Goal: Check status: Check status

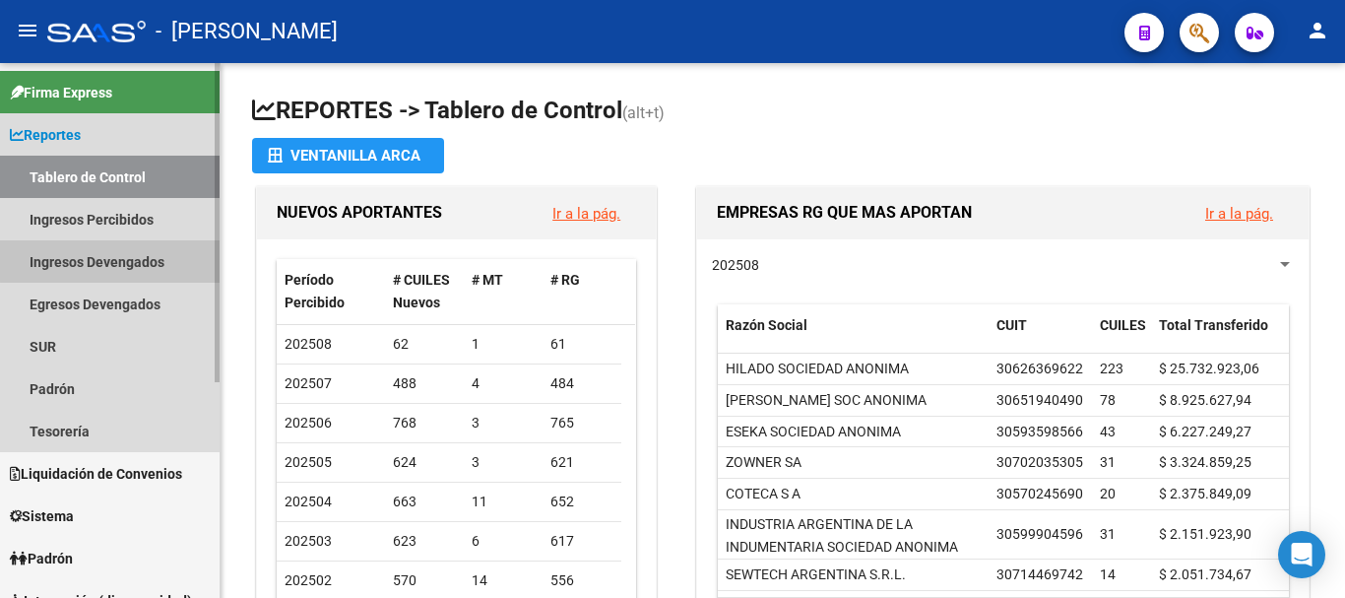
click at [123, 261] on link "Ingresos Devengados" at bounding box center [110, 261] width 220 height 42
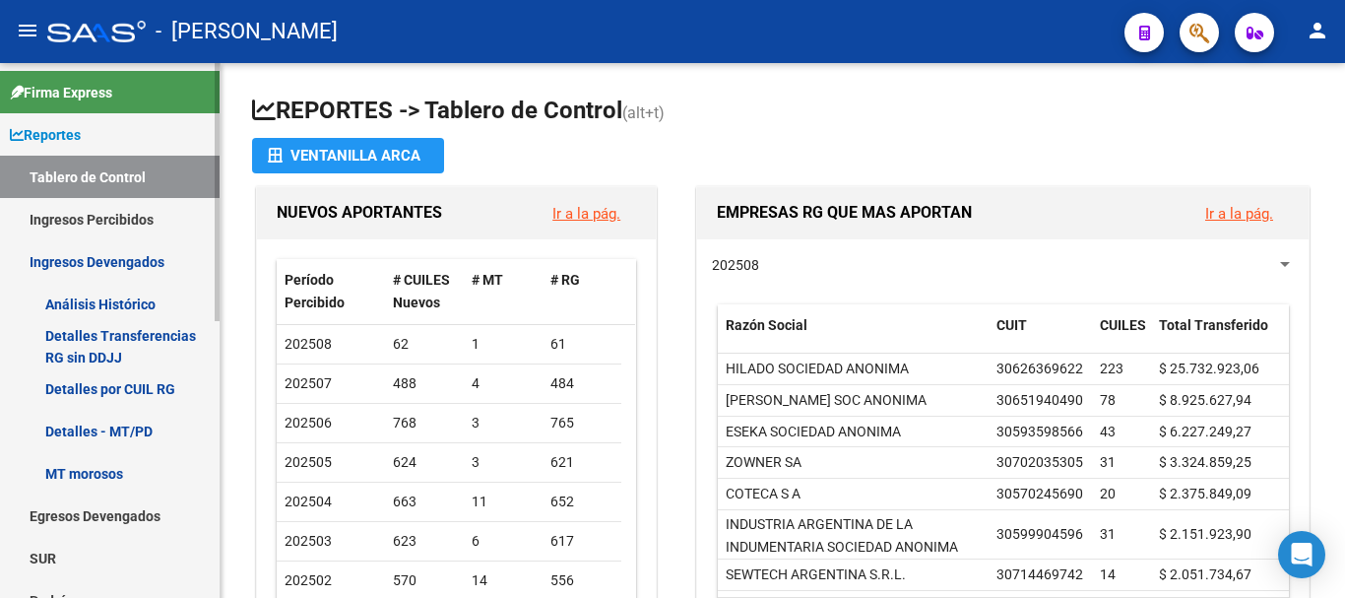
click at [127, 214] on link "Ingresos Percibidos" at bounding box center [110, 219] width 220 height 42
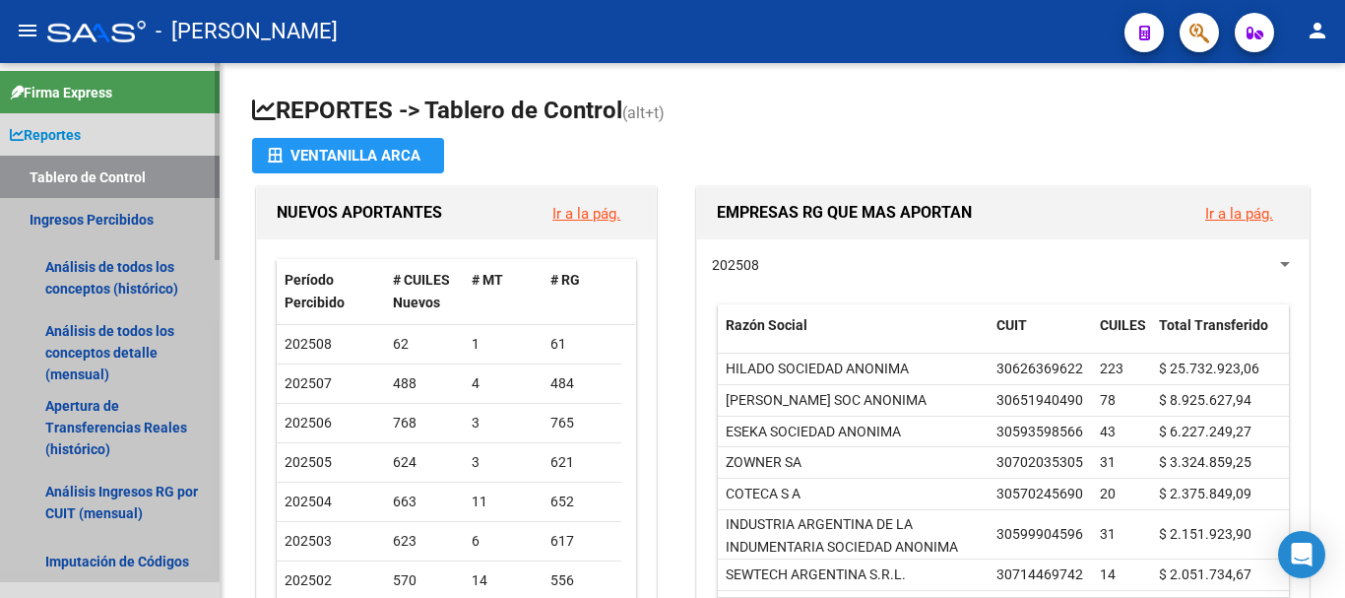
click at [98, 211] on link "Ingresos Percibidos" at bounding box center [110, 219] width 220 height 42
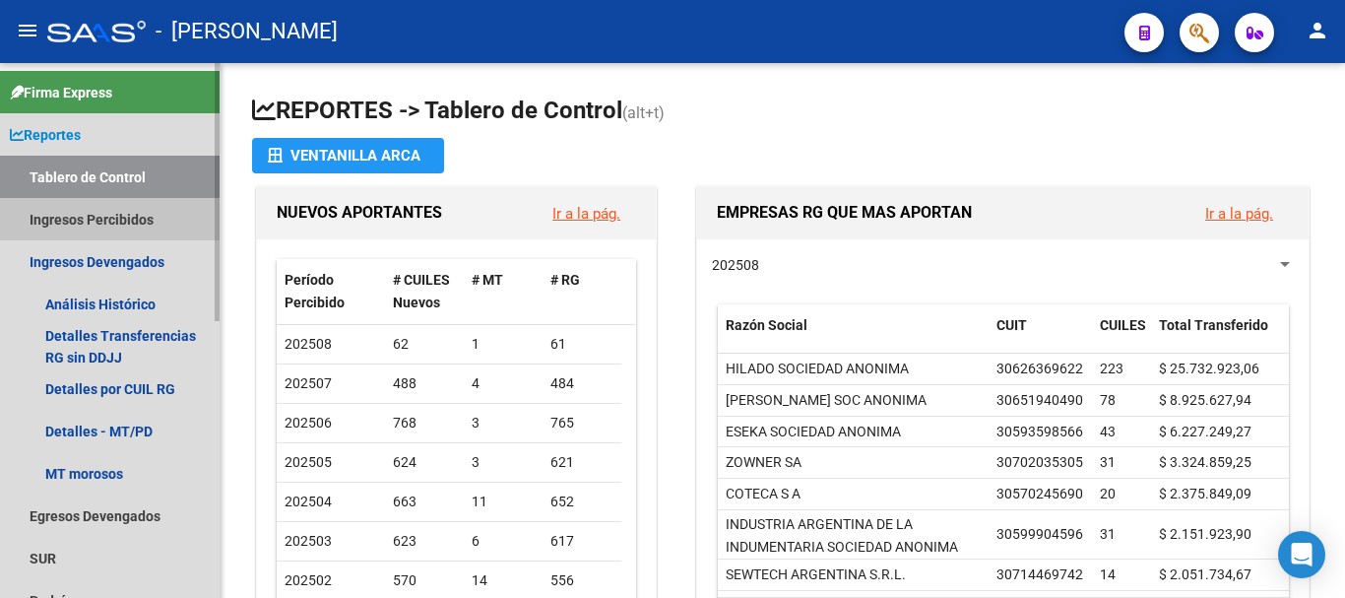
click at [98, 211] on link "Ingresos Percibidos" at bounding box center [110, 219] width 220 height 42
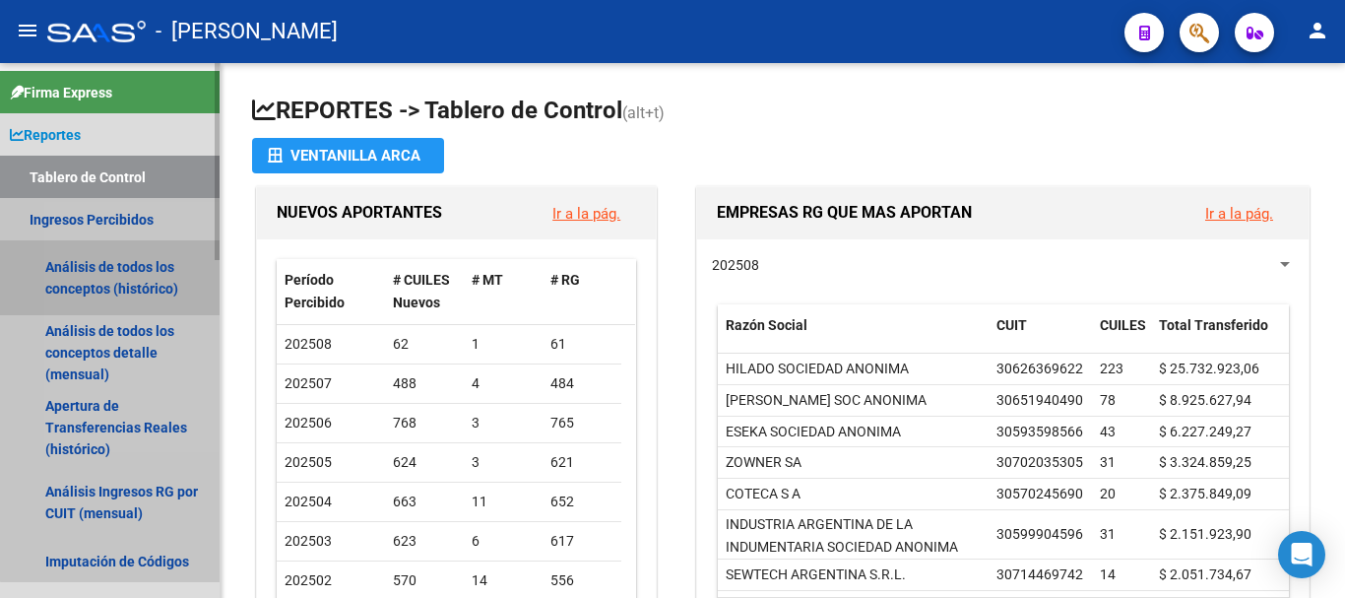
click at [120, 278] on link "Análisis de todos los conceptos (histórico)" at bounding box center [110, 277] width 220 height 75
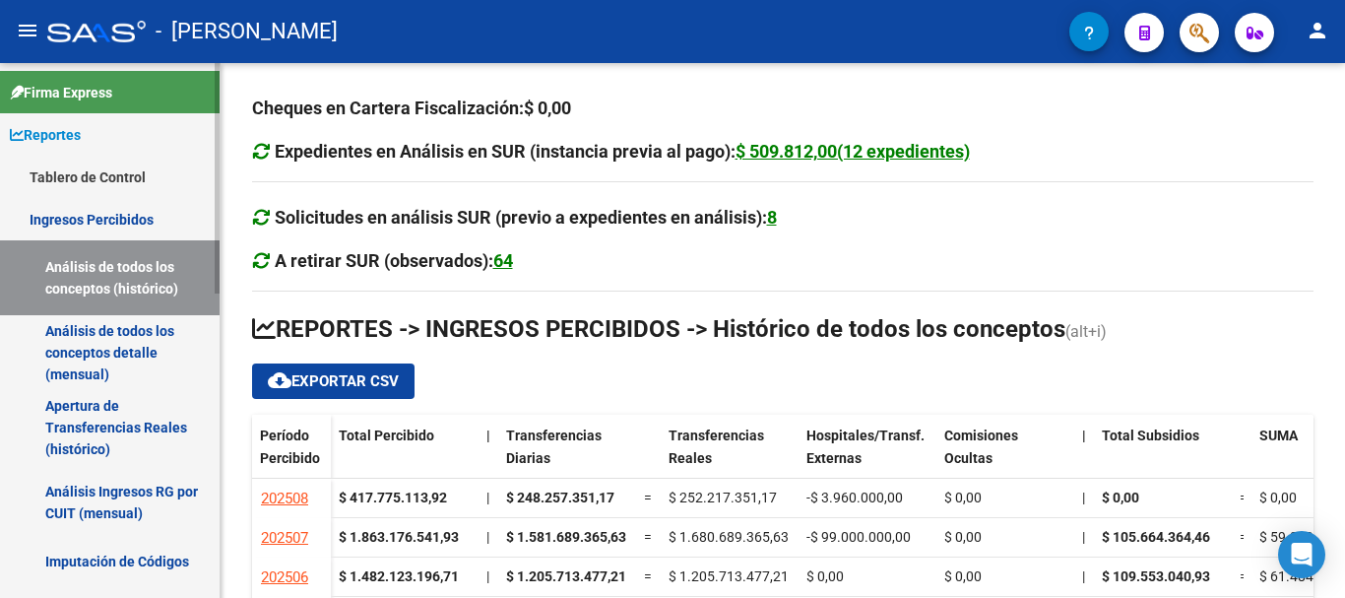
click at [99, 336] on link "Análisis de todos los conceptos detalle (mensual)" at bounding box center [110, 352] width 220 height 75
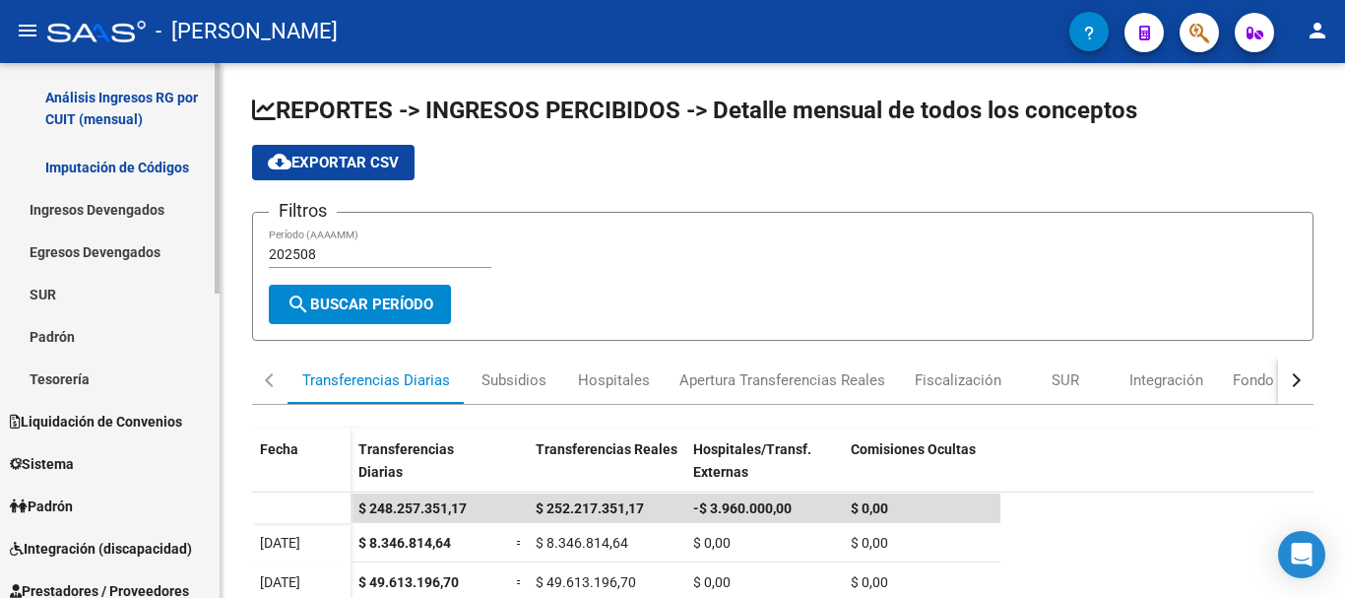
scroll to position [492, 0]
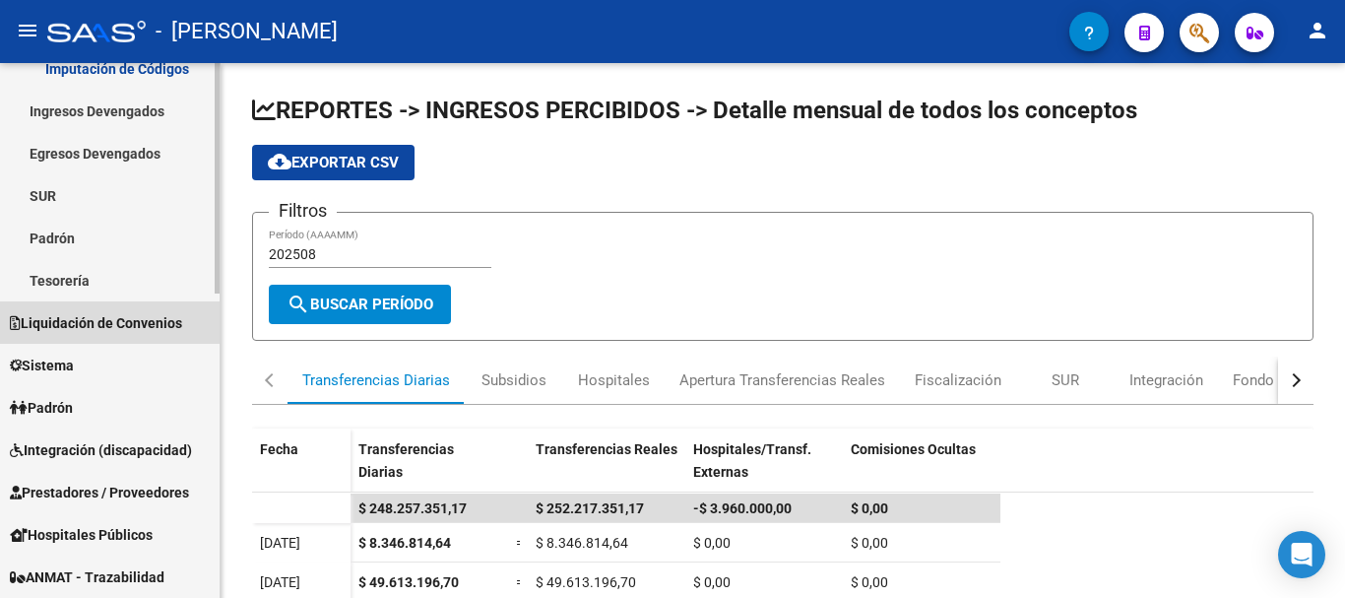
click at [97, 322] on span "Liquidación de Convenios" at bounding box center [96, 323] width 172 height 22
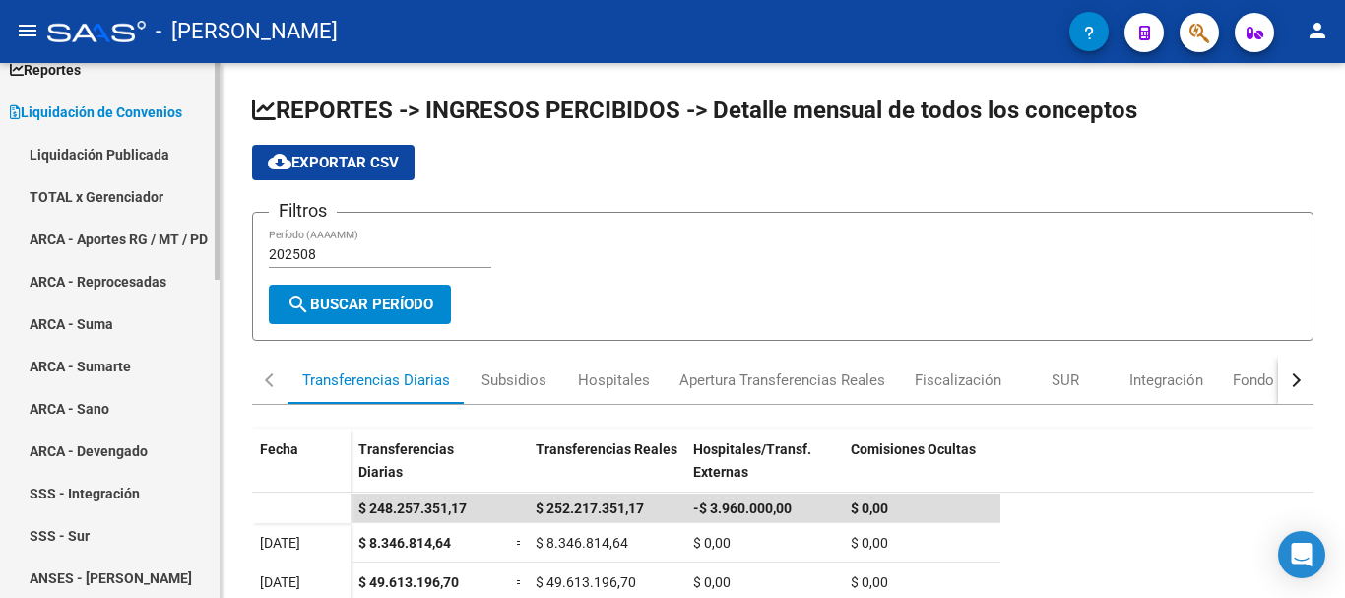
scroll to position [0, 0]
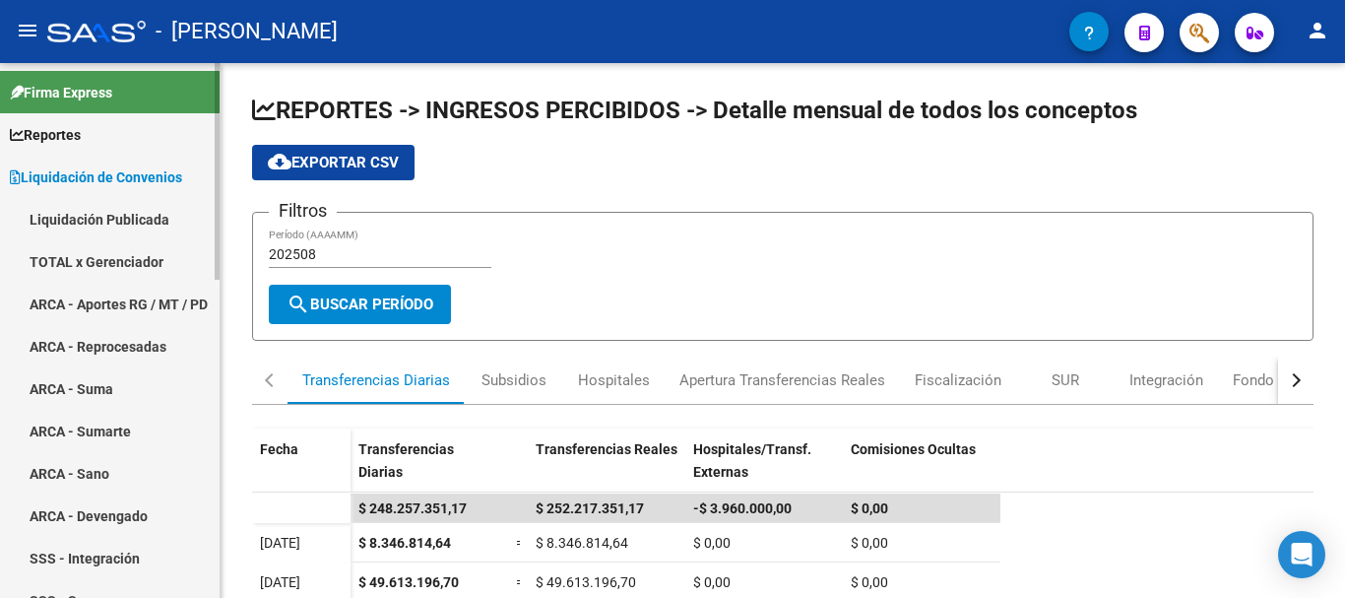
click at [127, 252] on link "TOTAL x Gerenciador" at bounding box center [110, 261] width 220 height 42
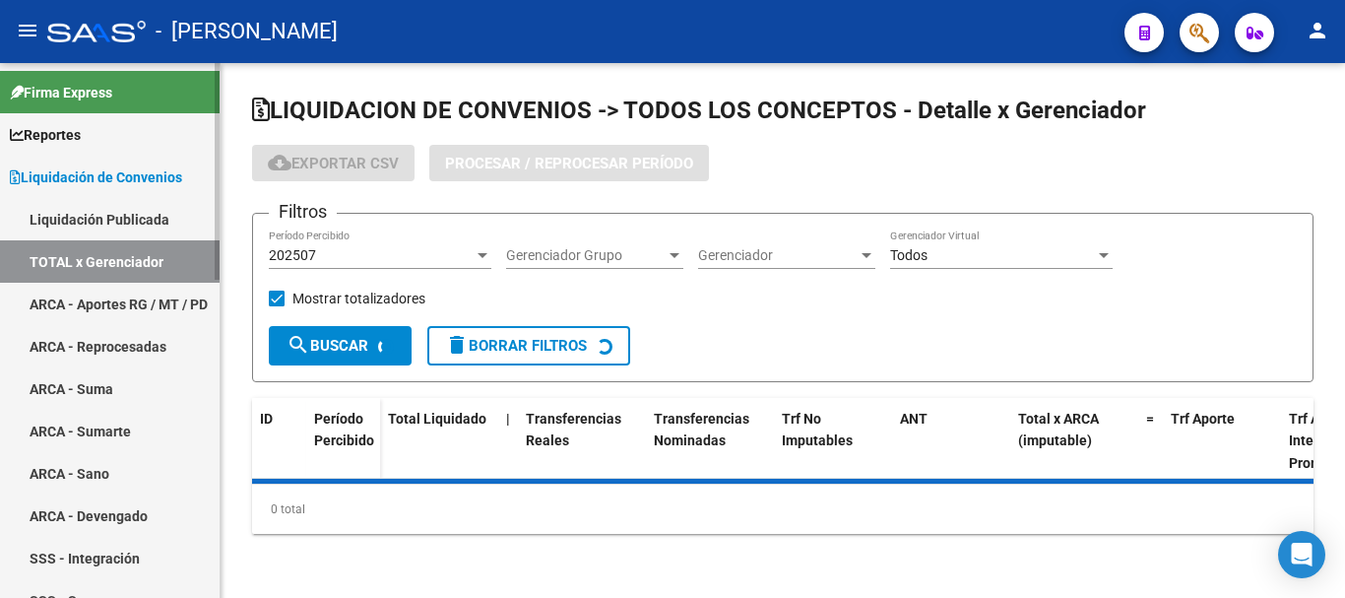
checkbox input "true"
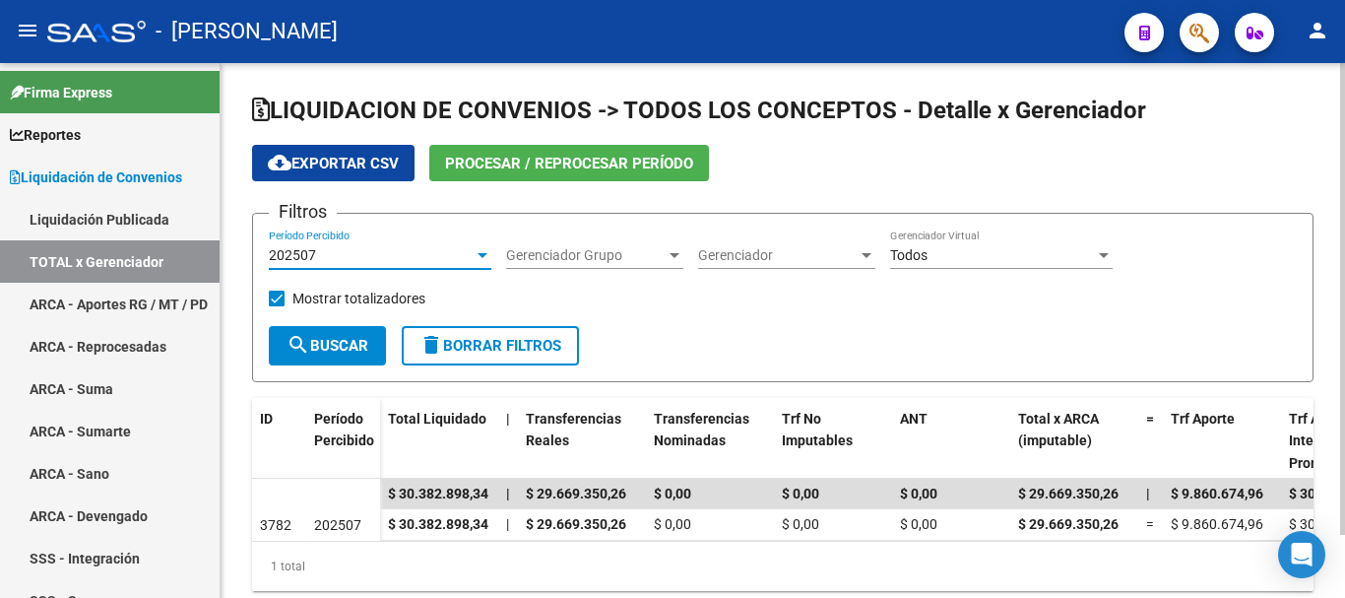
click at [489, 255] on div at bounding box center [483, 255] width 18 height 16
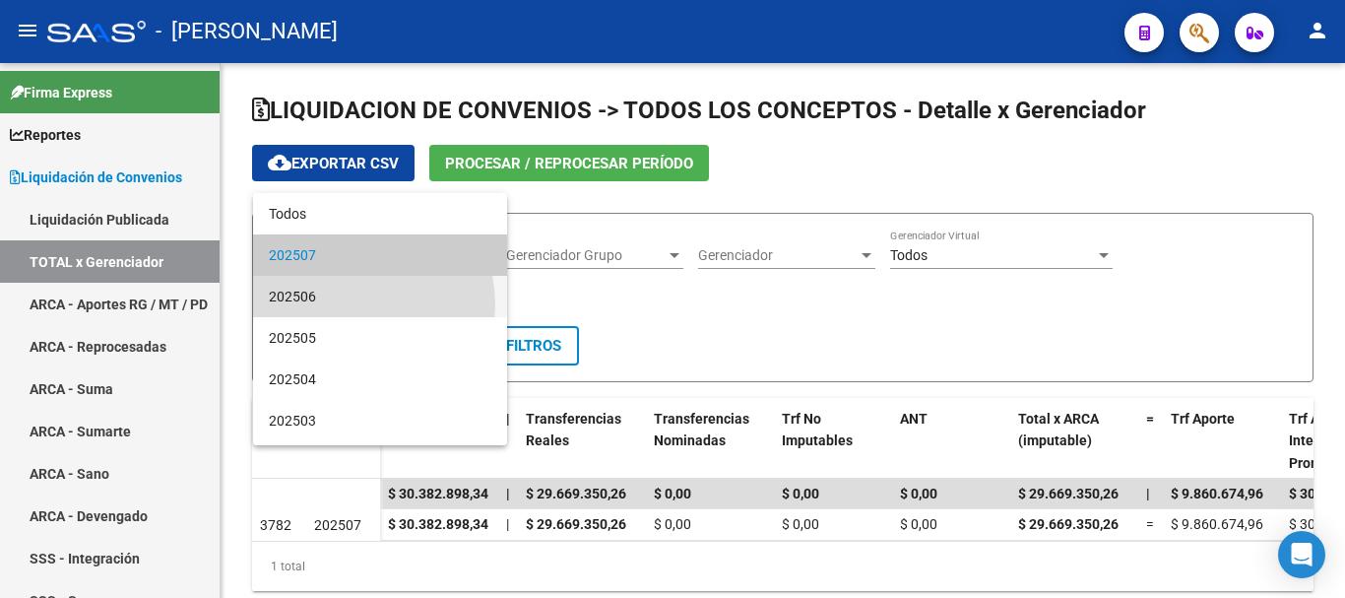
click at [343, 305] on span "202506" at bounding box center [380, 296] width 223 height 41
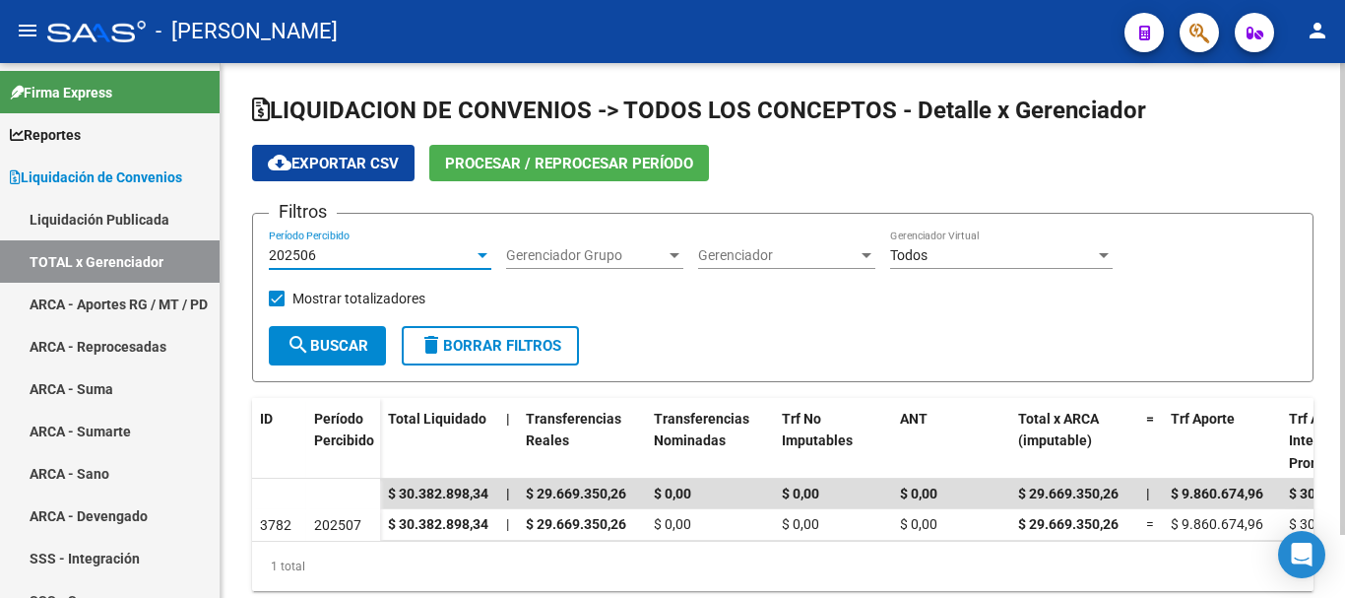
click at [327, 332] on button "search Buscar" at bounding box center [327, 345] width 117 height 39
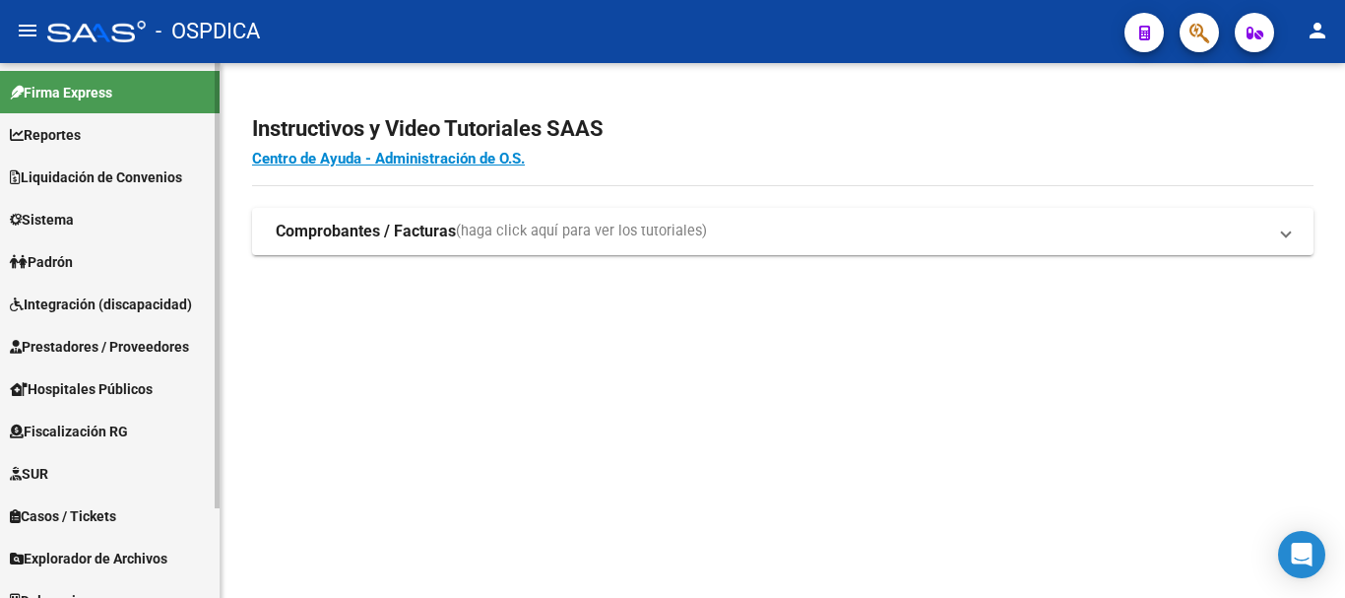
click at [71, 179] on span "Liquidación de Convenios" at bounding box center [96, 177] width 172 height 22
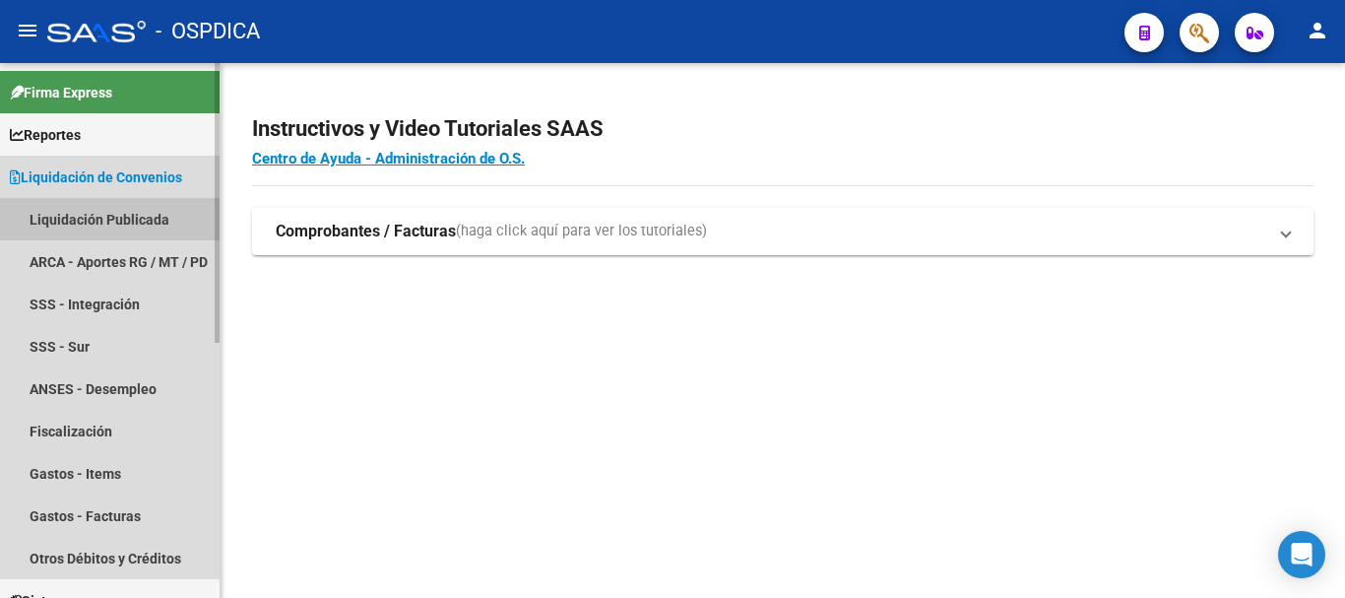
click at [65, 205] on link "Liquidación Publicada" at bounding box center [110, 219] width 220 height 42
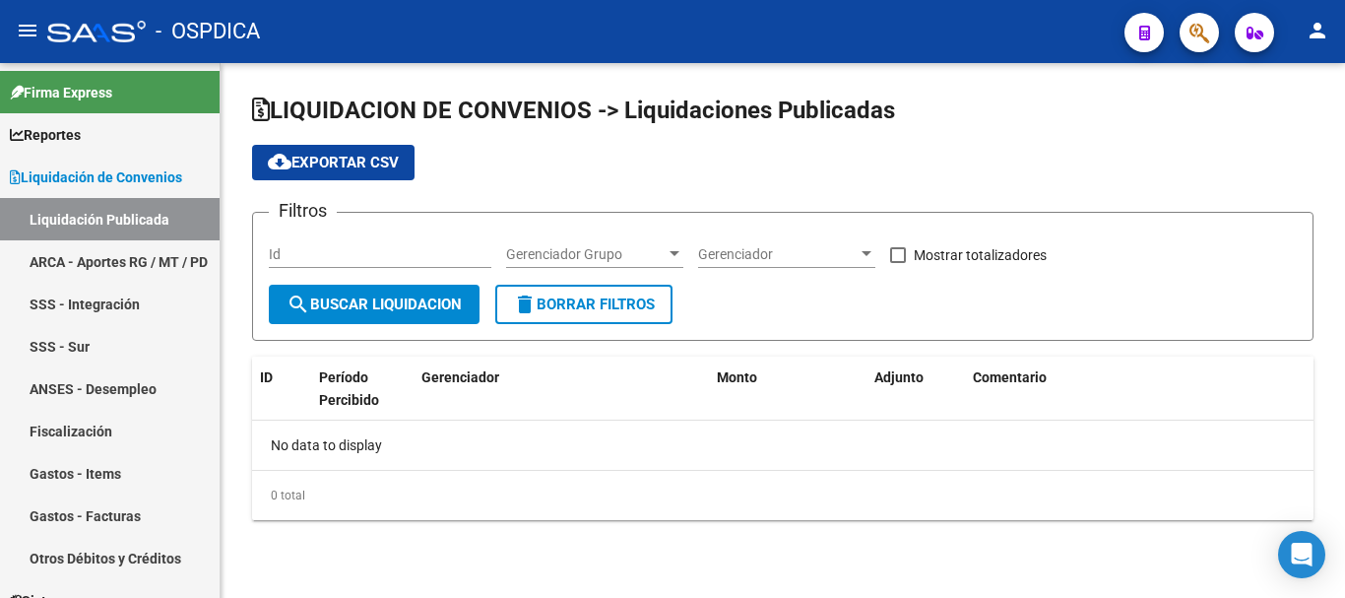
checkbox input "true"
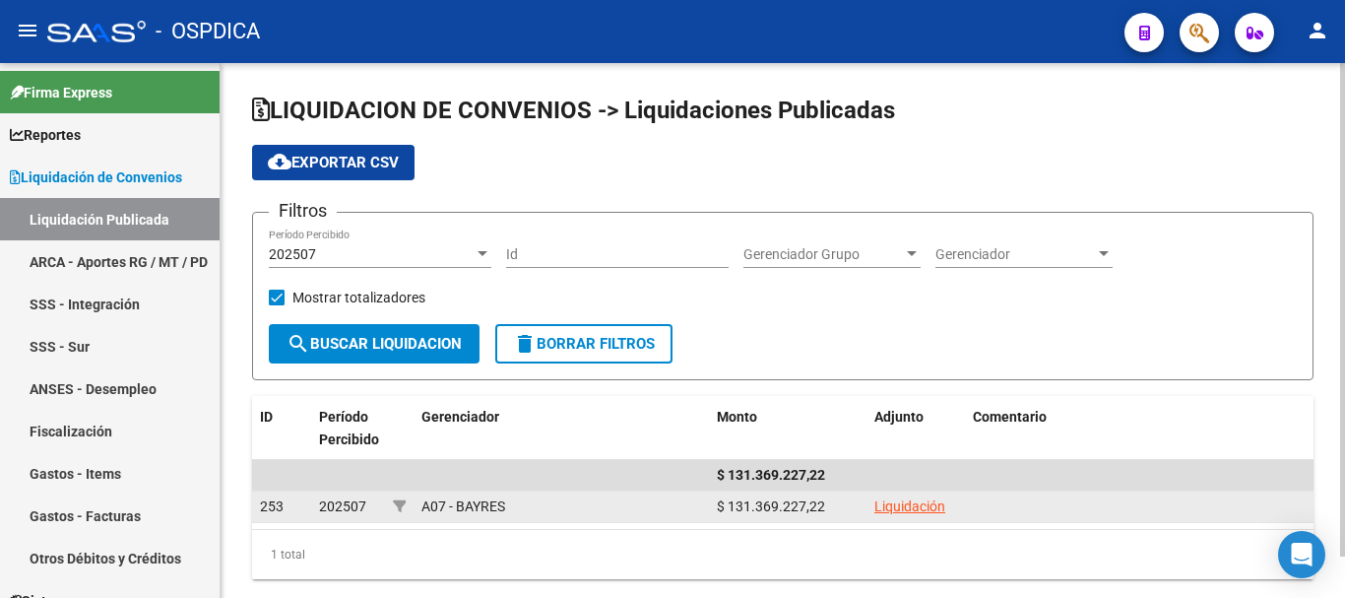
click at [908, 500] on link "Liquidación" at bounding box center [909, 506] width 71 height 16
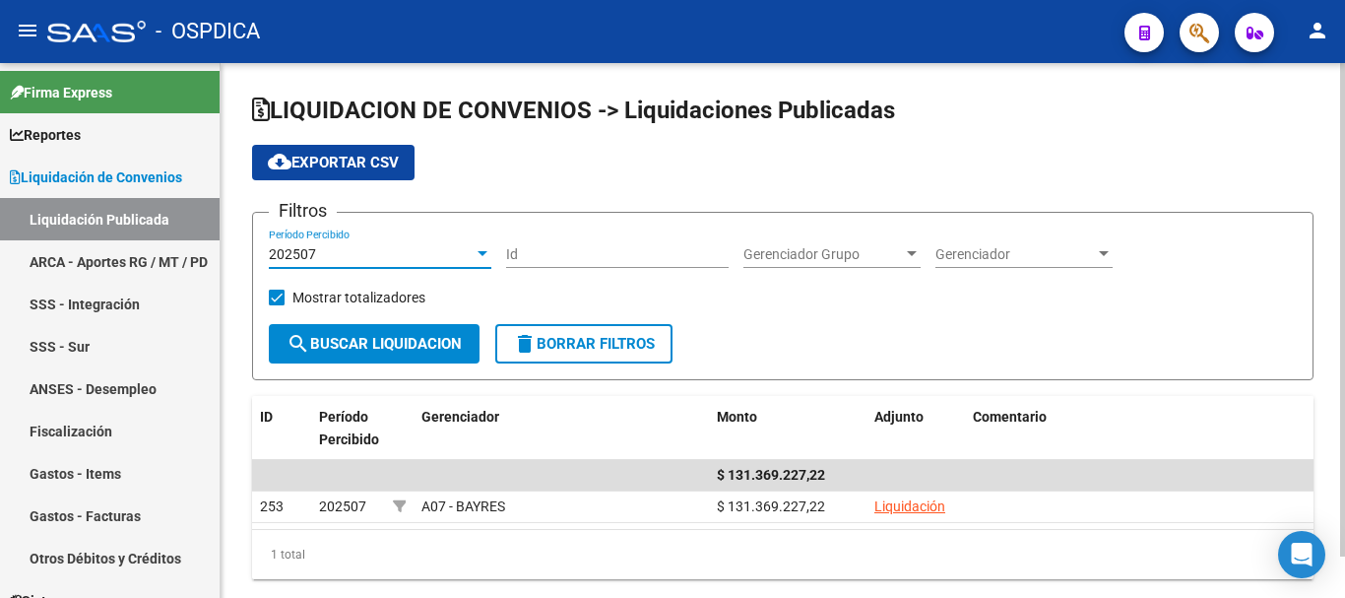
click at [389, 254] on div "202507" at bounding box center [371, 254] width 205 height 17
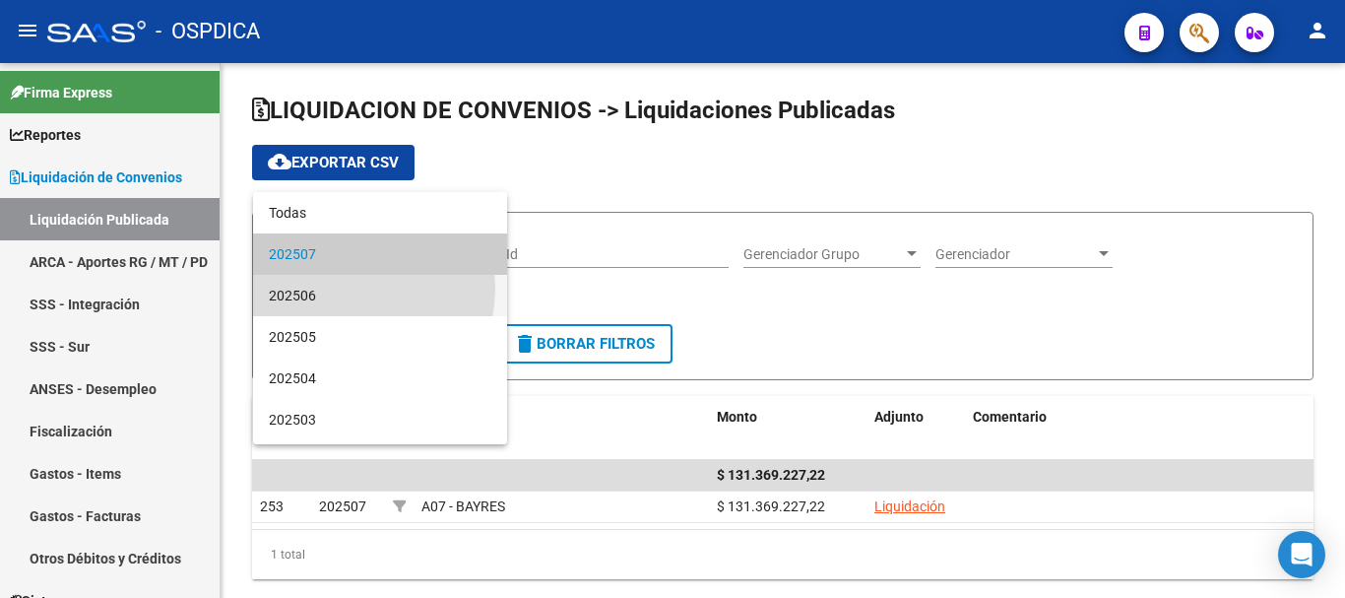
click at [346, 289] on span "202506" at bounding box center [380, 295] width 223 height 41
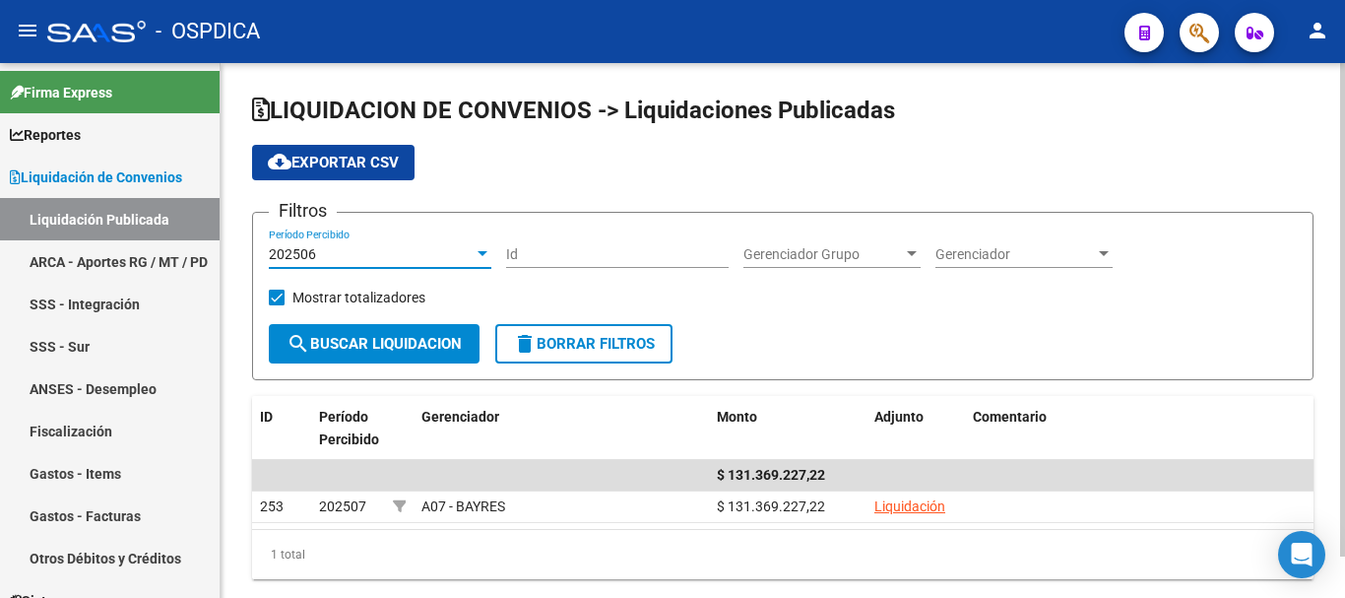
click at [348, 334] on button "search Buscar Liquidacion" at bounding box center [374, 343] width 211 height 39
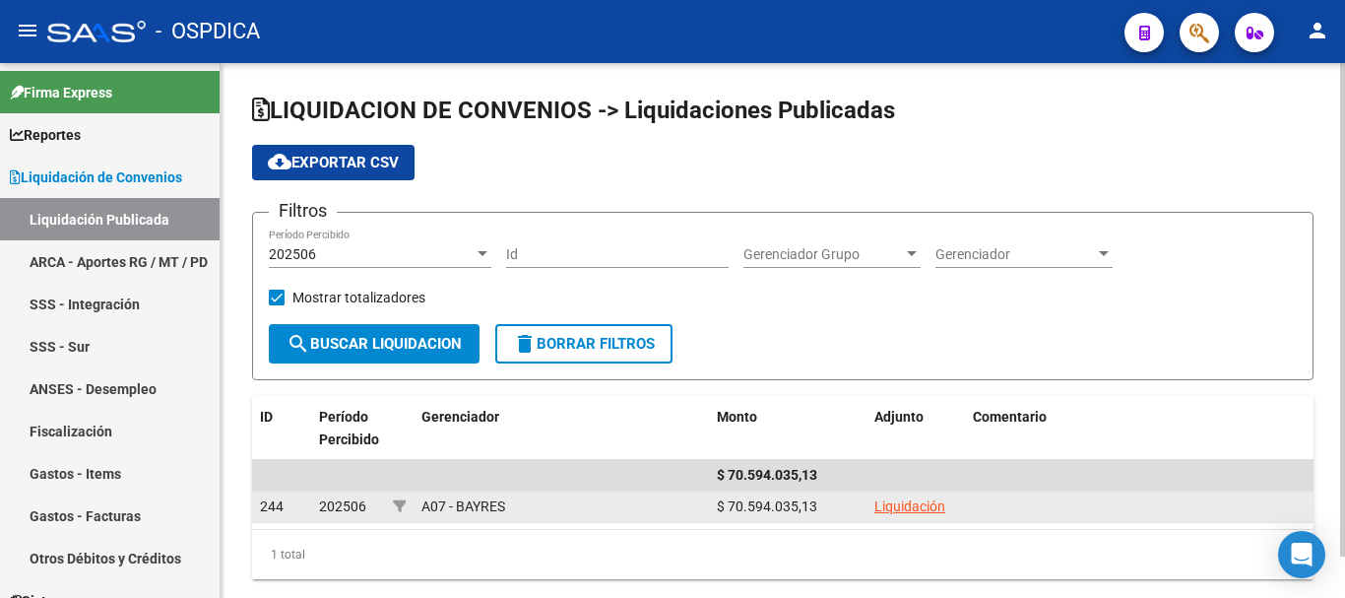
click at [909, 510] on link "Liquidación" at bounding box center [909, 506] width 71 height 16
